Goal: Task Accomplishment & Management: Complete application form

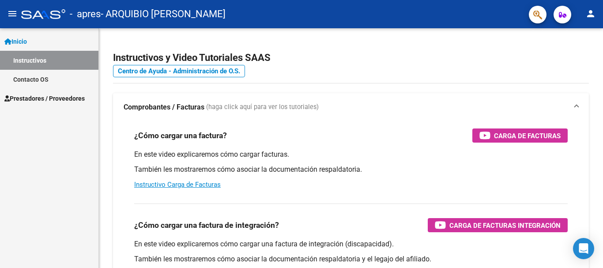
click at [588, 11] on mat-icon "person" at bounding box center [590, 13] width 11 height 11
click at [392, 53] on div at bounding box center [301, 134] width 603 height 268
click at [43, 98] on span "Prestadores / Proveedores" at bounding box center [44, 99] width 80 height 10
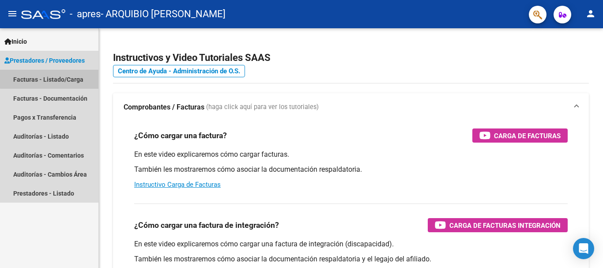
click at [53, 76] on link "Facturas - Listado/Carga" at bounding box center [49, 79] width 98 height 19
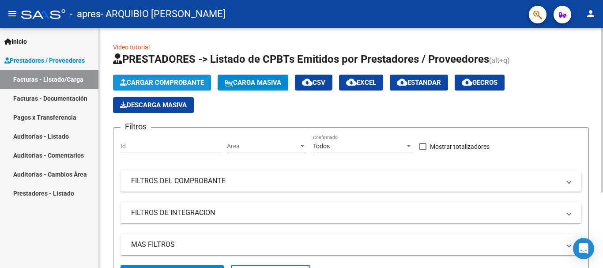
click at [169, 88] on button "Cargar Comprobante" at bounding box center [162, 83] width 98 height 16
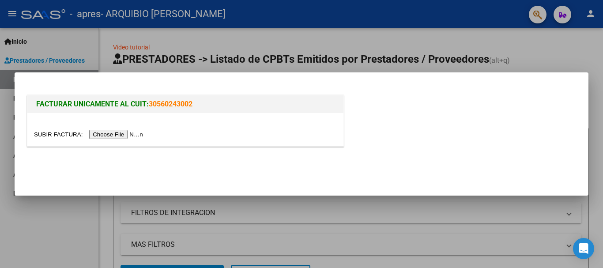
click at [107, 131] on input "file" at bounding box center [90, 134] width 112 height 9
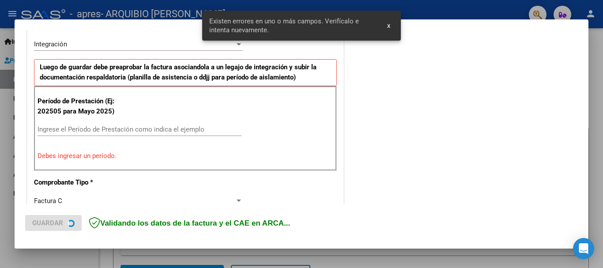
scroll to position [220, 0]
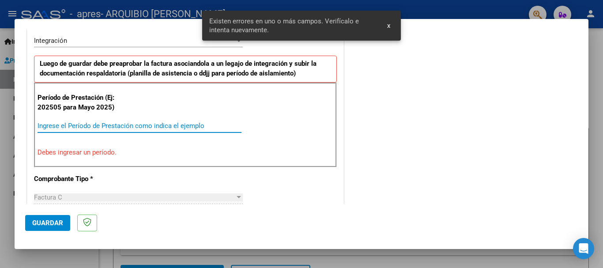
drag, startPoint x: 89, startPoint y: 125, endPoint x: 95, endPoint y: 121, distance: 7.1
click at [89, 125] on input "Ingrese el Período de Prestación como indica el ejemplo" at bounding box center [139, 126] width 204 height 8
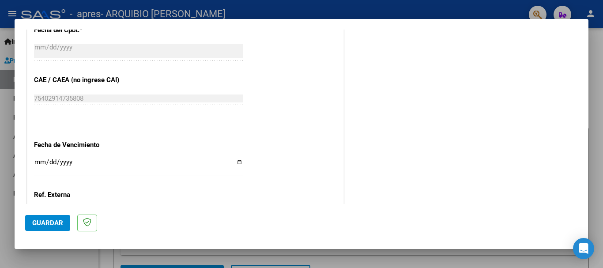
scroll to position [529, 0]
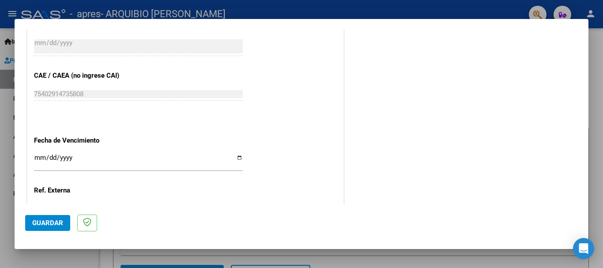
type input "202509"
click at [38, 157] on input "Ingresar la fecha" at bounding box center [138, 161] width 209 height 14
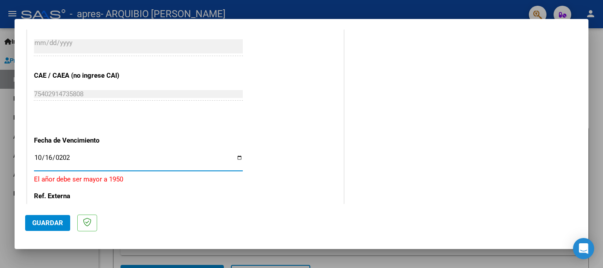
type input "[DATE]"
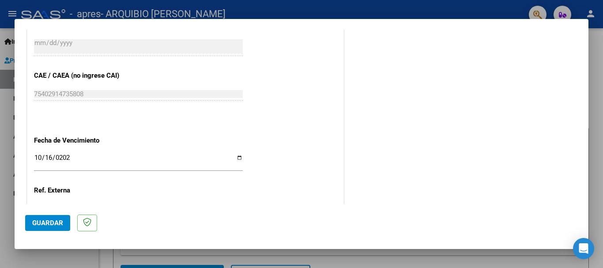
scroll to position [602, 0]
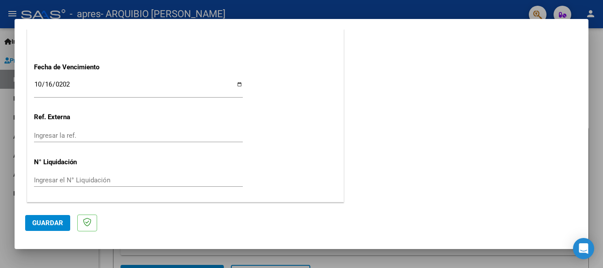
click at [29, 222] on button "Guardar" at bounding box center [47, 223] width 45 height 16
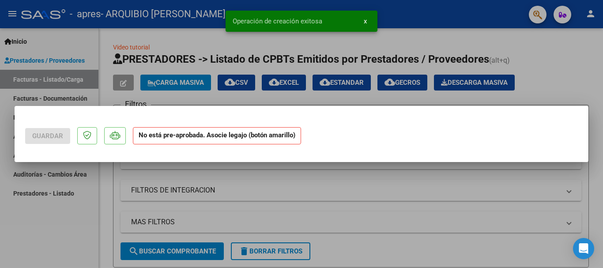
scroll to position [0, 0]
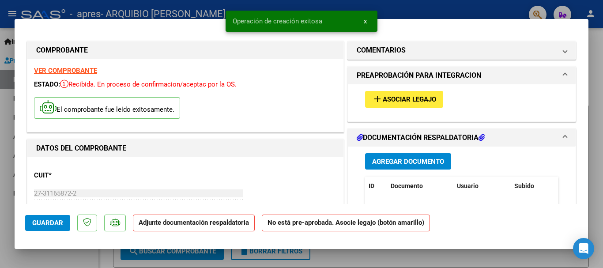
click at [430, 97] on span "Asociar Legajo" at bounding box center [408, 100] width 53 height 8
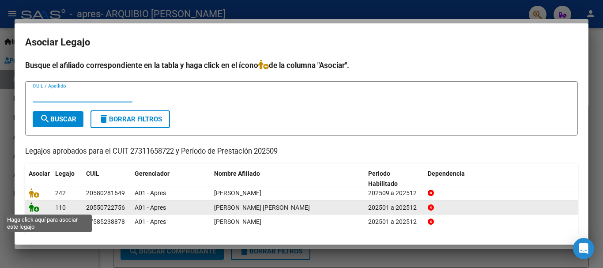
click at [36, 207] on icon at bounding box center [34, 207] width 11 height 10
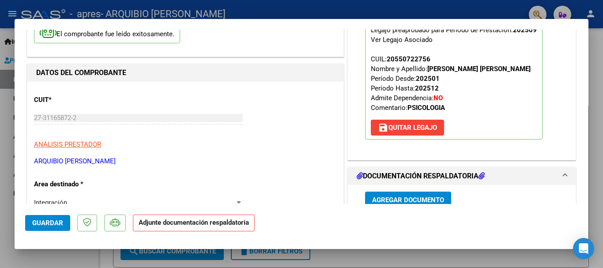
scroll to position [88, 0]
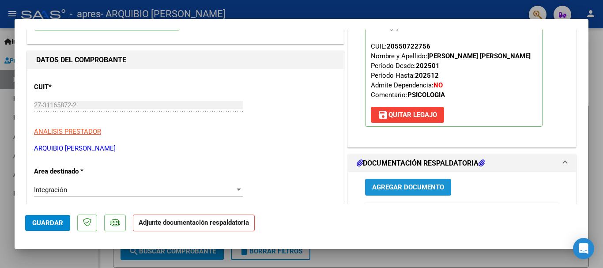
click at [415, 188] on span "Agregar Documento" at bounding box center [408, 187] width 72 height 8
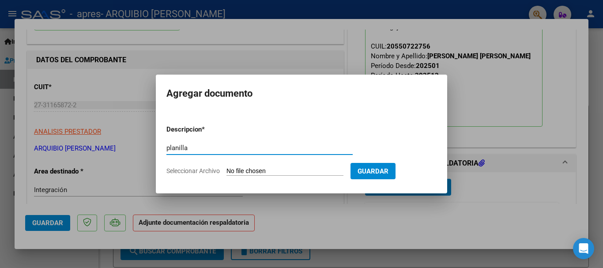
type input "planilla"
click at [292, 165] on form "Descripcion * planilla Escriba aquí una descripcion Seleccionar Archivo Guardar" at bounding box center [301, 150] width 270 height 64
click at [283, 168] on input "Seleccionar Archivo" at bounding box center [284, 171] width 117 height 8
click at [397, 206] on div at bounding box center [301, 134] width 603 height 268
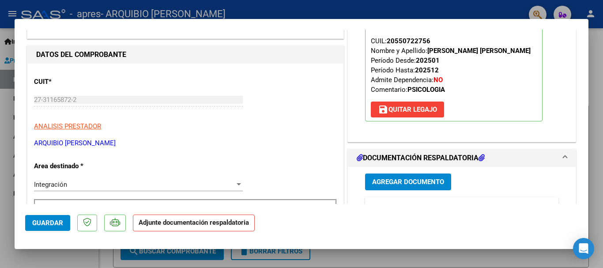
scroll to position [42, 0]
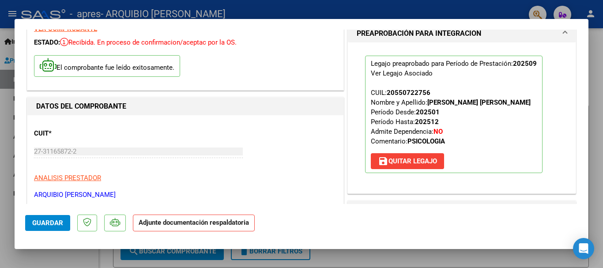
click at [425, 160] on span "save [PERSON_NAME]" at bounding box center [407, 161] width 59 height 8
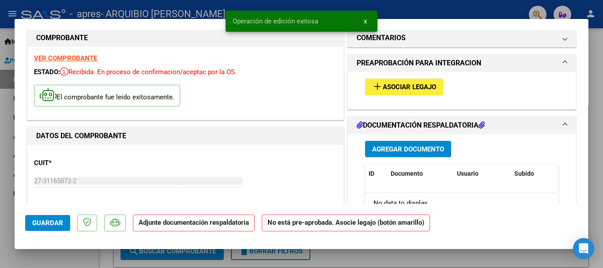
scroll to position [0, 0]
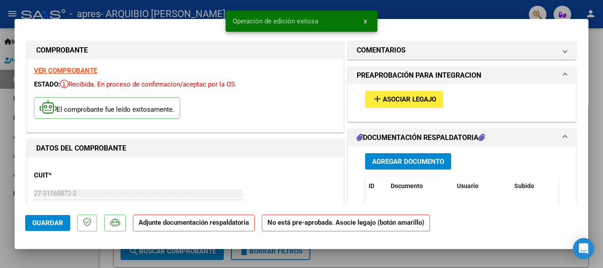
click at [379, 104] on button "add Asociar Legajo" at bounding box center [404, 99] width 78 height 16
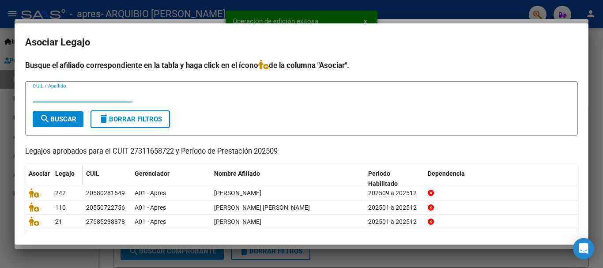
scroll to position [27, 0]
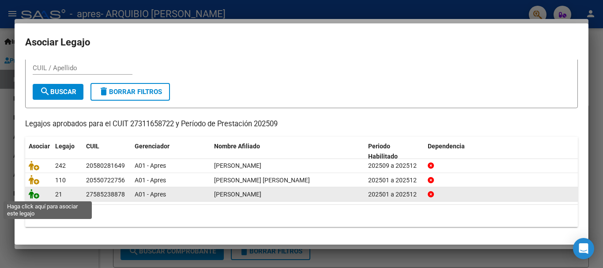
click at [34, 194] on icon at bounding box center [34, 194] width 11 height 10
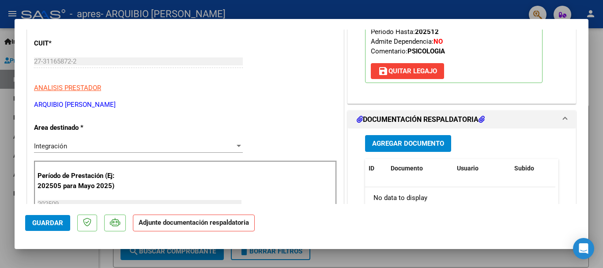
scroll to position [132, 0]
click at [379, 142] on span "Agregar Documento" at bounding box center [408, 143] width 72 height 8
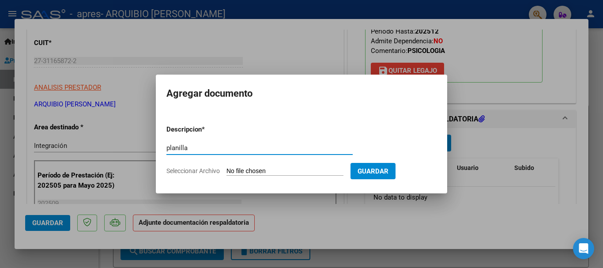
type input "planilla"
click at [283, 172] on input "Seleccionar Archivo" at bounding box center [284, 171] width 117 height 8
type input "C:\fakepath\planilla.pdf"
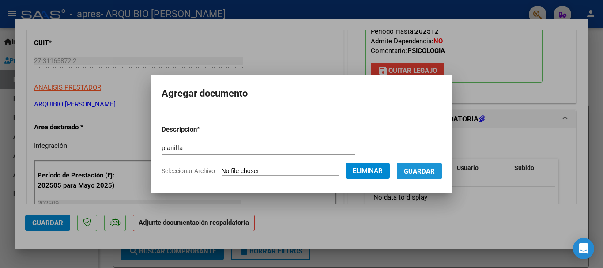
click at [416, 171] on span "Guardar" at bounding box center [419, 171] width 31 height 8
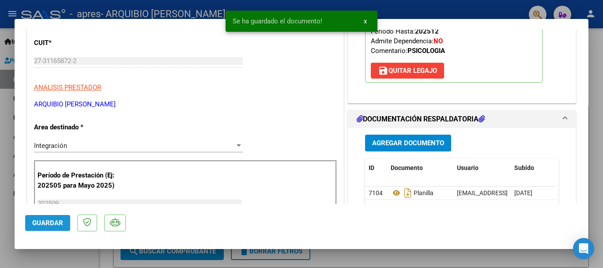
click at [60, 222] on span "Guardar" at bounding box center [47, 223] width 31 height 8
click at [1, 122] on div at bounding box center [301, 134] width 603 height 268
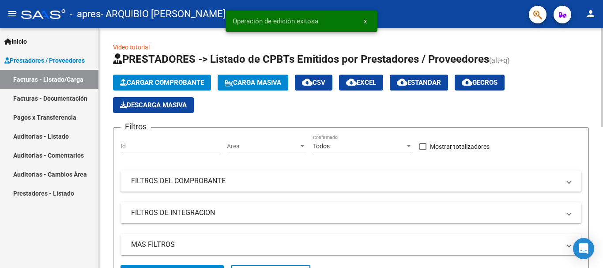
click at [148, 83] on span "Cargar Comprobante" at bounding box center [162, 83] width 84 height 8
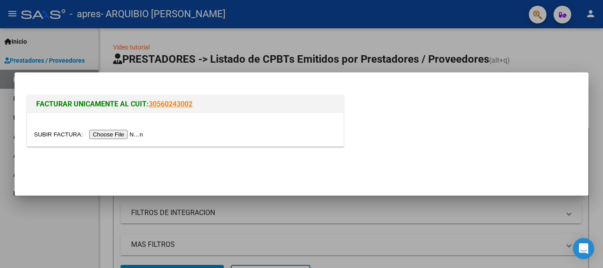
click at [112, 138] on input "file" at bounding box center [90, 134] width 112 height 9
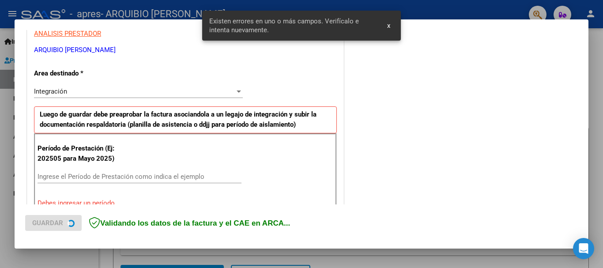
scroll to position [204, 0]
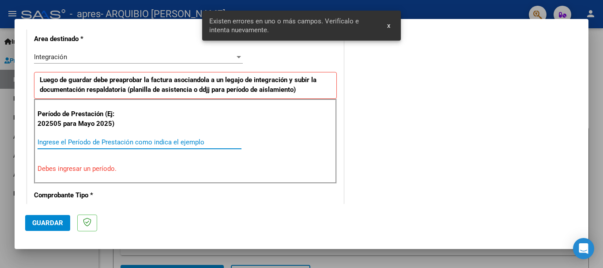
click at [146, 143] on input "Ingrese el Período de Prestación como indica el ejemplo" at bounding box center [139, 142] width 204 height 8
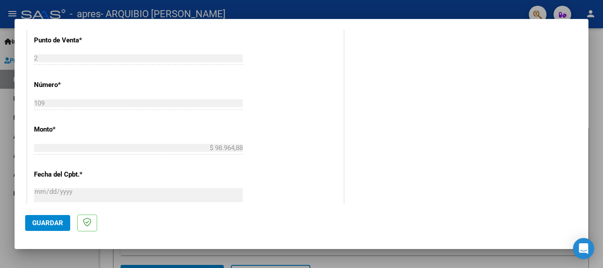
scroll to position [468, 0]
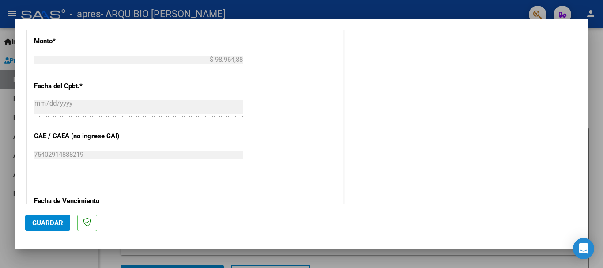
type input "202509"
click at [46, 217] on button "Guardar" at bounding box center [47, 223] width 45 height 16
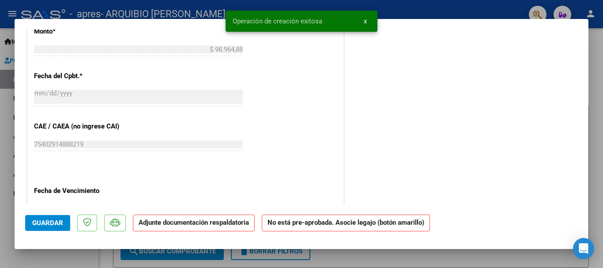
scroll to position [0, 0]
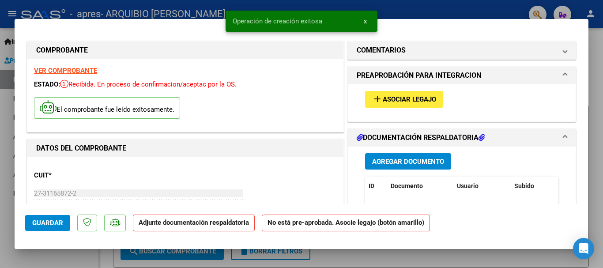
click at [382, 98] on span "Asociar Legajo" at bounding box center [408, 100] width 53 height 8
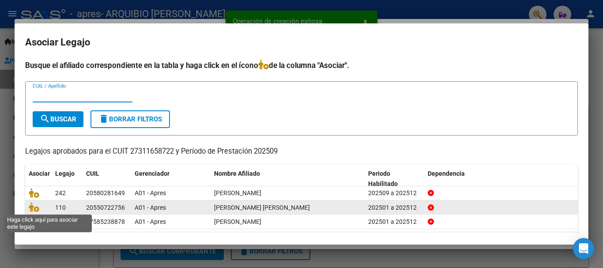
click at [37, 206] on icon at bounding box center [34, 207] width 11 height 10
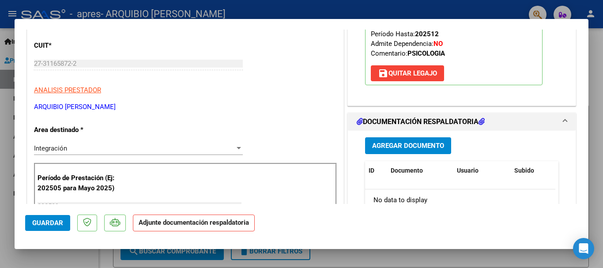
scroll to position [132, 0]
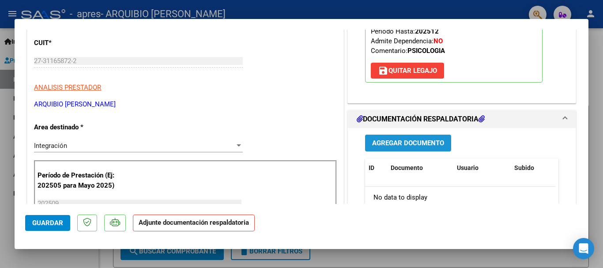
click at [428, 146] on span "Agregar Documento" at bounding box center [408, 143] width 72 height 8
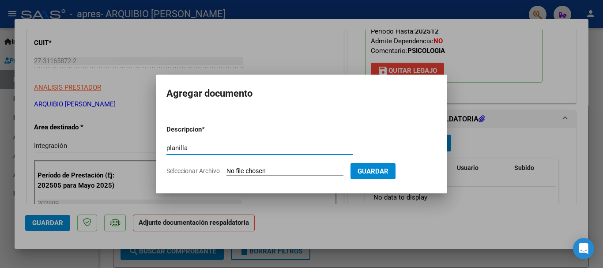
type input "planilla"
click at [240, 169] on input "Seleccionar Archivo" at bounding box center [284, 171] width 117 height 8
type input "C:\fakepath\planilla.pdf"
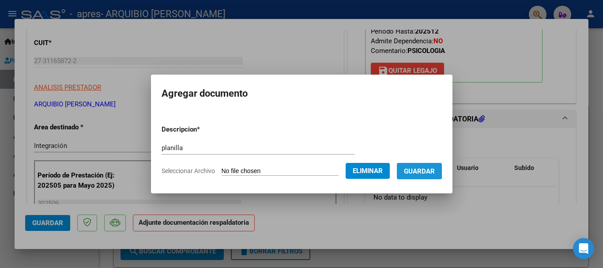
click at [423, 171] on span "Guardar" at bounding box center [419, 171] width 31 height 8
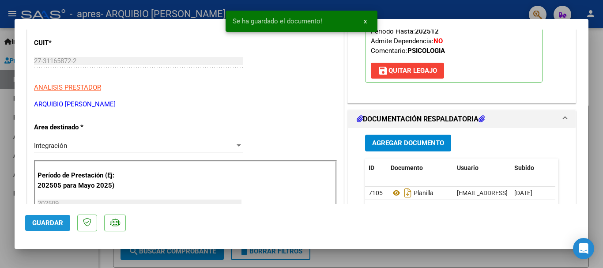
click at [53, 221] on span "Guardar" at bounding box center [47, 223] width 31 height 8
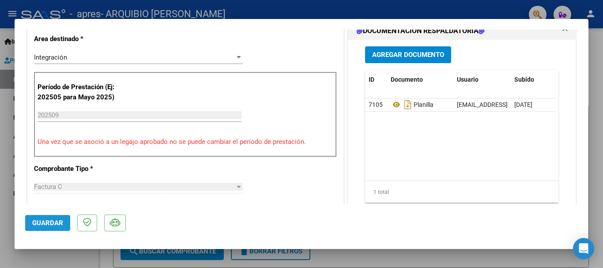
click at [44, 224] on span "Guardar" at bounding box center [47, 223] width 31 height 8
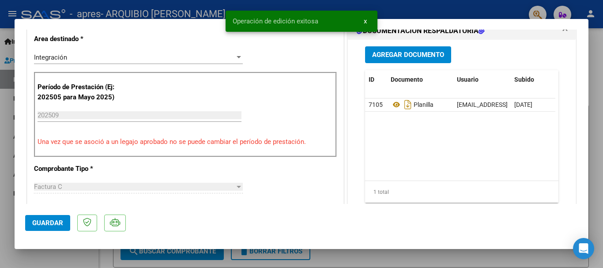
click at [2, 149] on div at bounding box center [301, 134] width 603 height 268
